Goal: Task Accomplishment & Management: Manage account settings

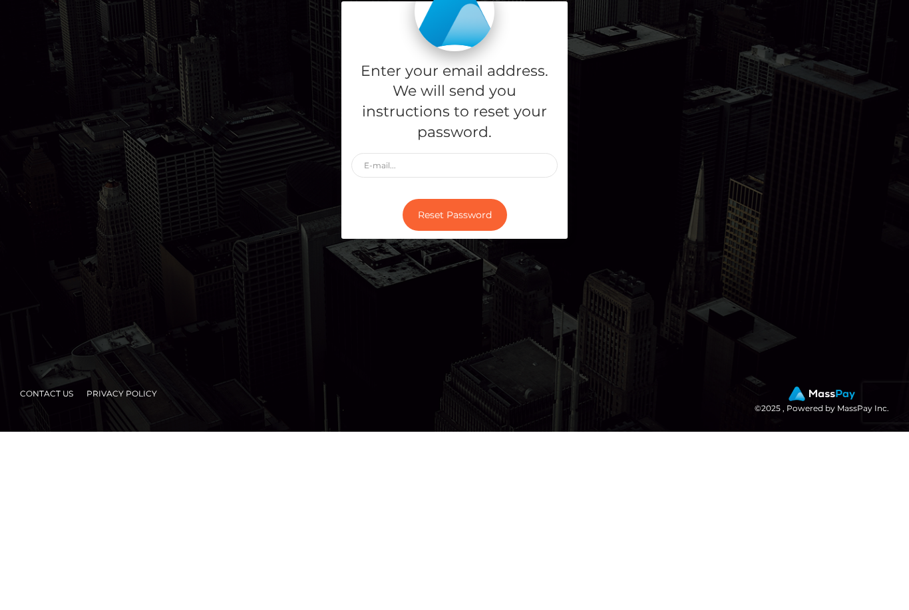
scroll to position [178, 0]
type input "[EMAIL_ADDRESS][DOMAIN_NAME]"
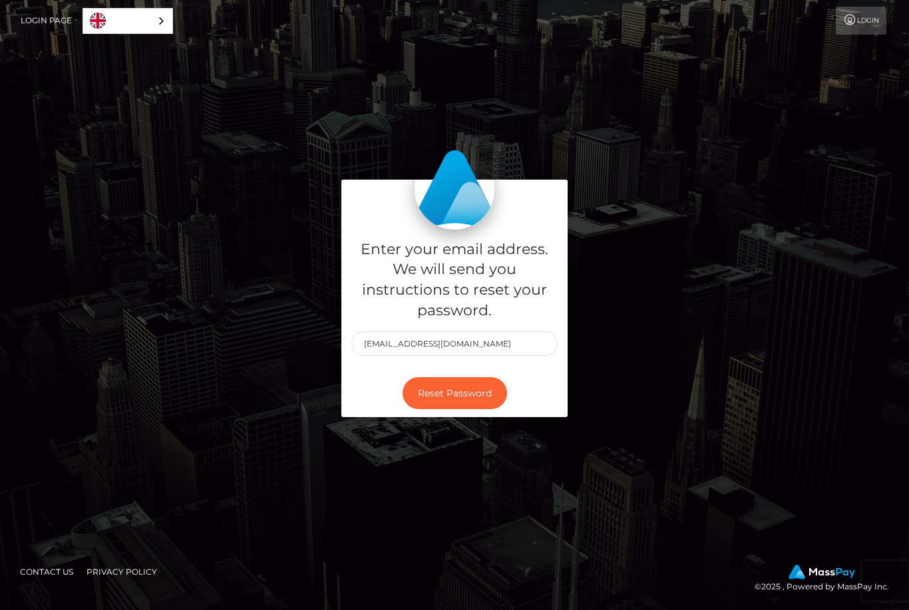
click at [463, 377] on button "Reset Password" at bounding box center [455, 393] width 105 height 33
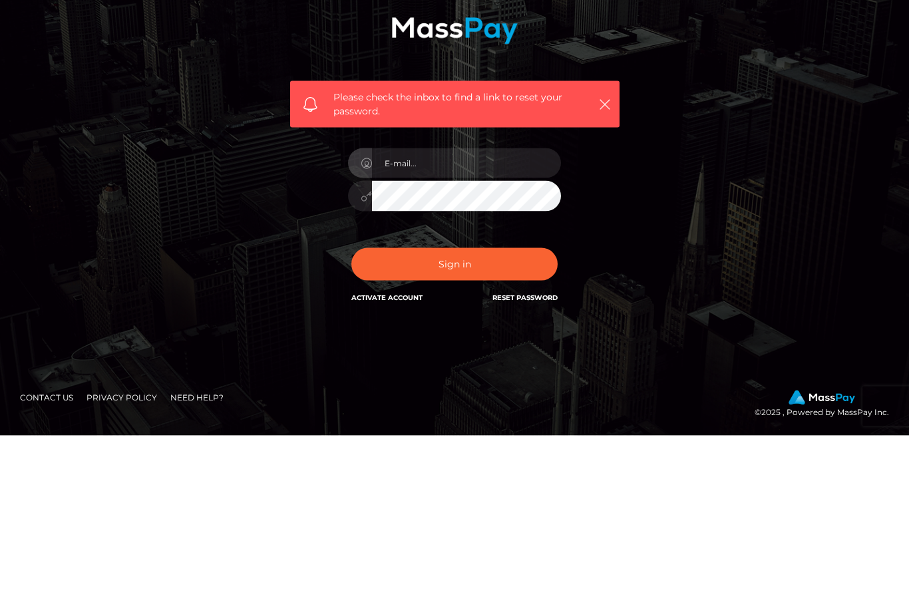
scroll to position [175, 0]
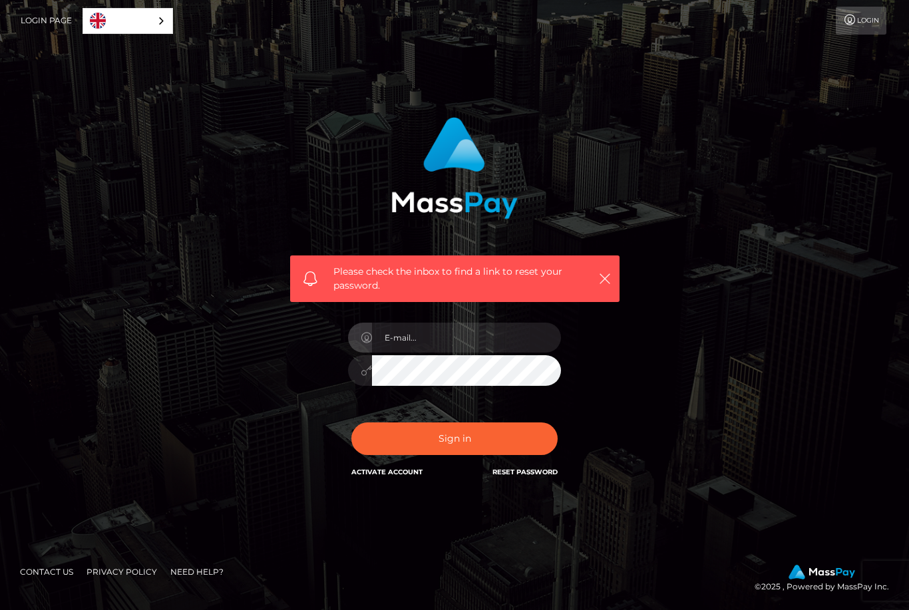
click at [806, 270] on div "Please check the inbox to find a link to reset your password. In order to prote…" at bounding box center [454, 305] width 759 height 397
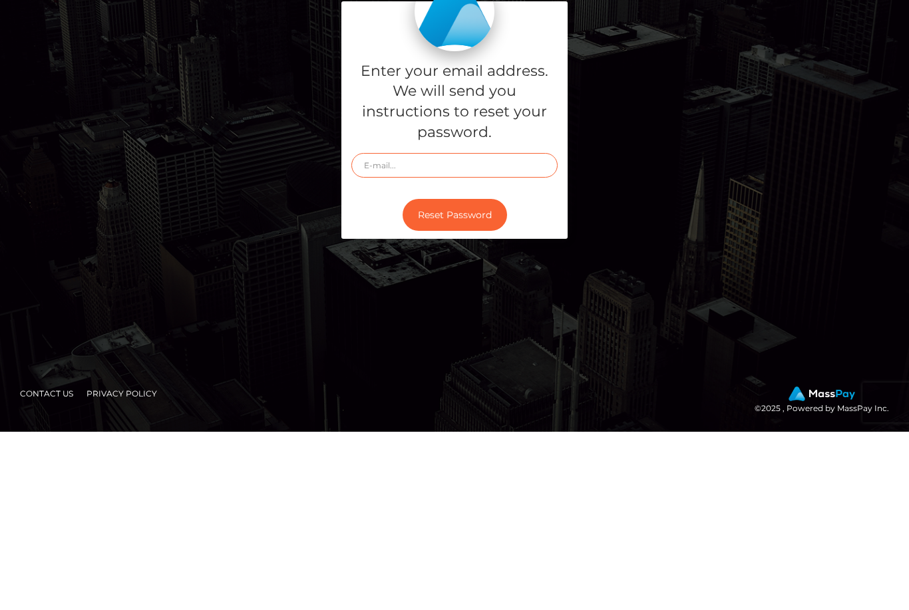
scroll to position [43, 0]
